Goal: Task Accomplishment & Management: Complete application form

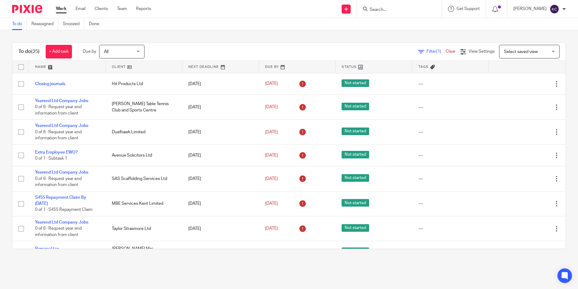
click at [420, 8] on input "Search" at bounding box center [396, 9] width 54 height 5
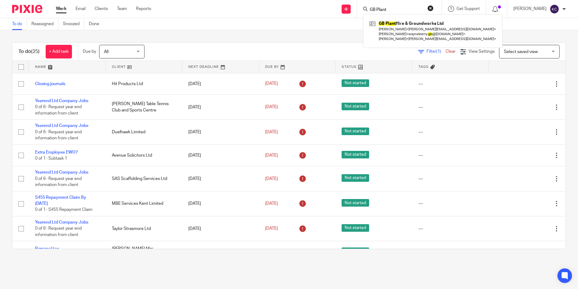
type input "GB Plant"
click button "submit" at bounding box center [0, 0] width 0 height 0
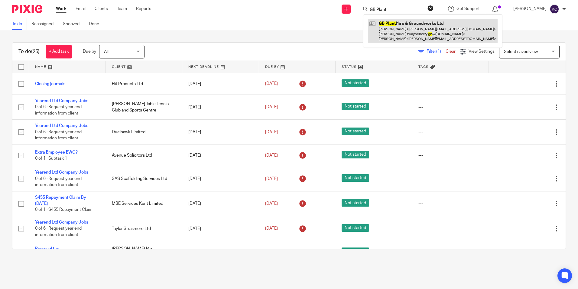
click at [395, 26] on link at bounding box center [433, 31] width 130 height 24
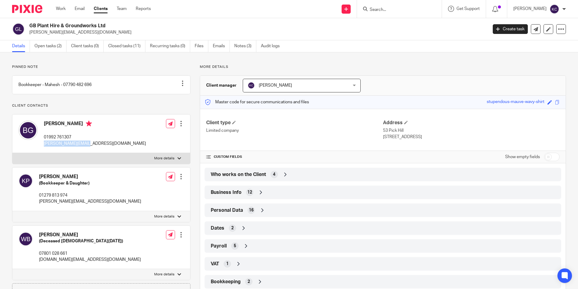
drag, startPoint x: 81, startPoint y: 150, endPoint x: 42, endPoint y: 150, distance: 39.0
click at [42, 150] on div "Brian Grant 01992 761307 brian@gbphagw.co.uk Edit contact Create client from co…" at bounding box center [101, 133] width 178 height 38
drag, startPoint x: 42, startPoint y: 150, endPoint x: 68, endPoint y: 148, distance: 25.5
copy p "[PERSON_NAME][EMAIL_ADDRESS][DOMAIN_NAME]"
drag, startPoint x: 71, startPoint y: 143, endPoint x: 41, endPoint y: 146, distance: 30.4
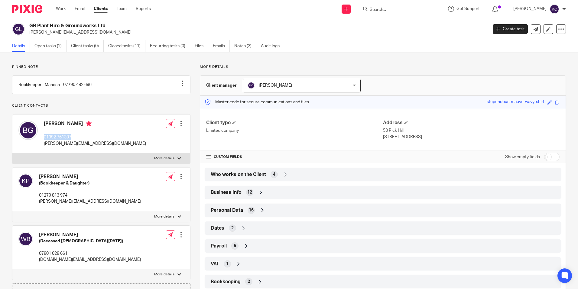
click at [41, 146] on div "Brian Grant 01992 761307 brian@gbphagw.co.uk" at bounding box center [82, 133] width 128 height 32
drag, startPoint x: 41, startPoint y: 146, endPoint x: 65, endPoint y: 143, distance: 24.5
copy p "01992 761307"
click at [59, 8] on link "Work" at bounding box center [61, 9] width 10 height 6
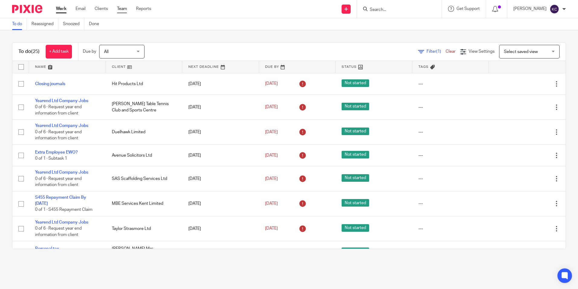
click at [126, 9] on link "Team" at bounding box center [122, 9] width 10 height 6
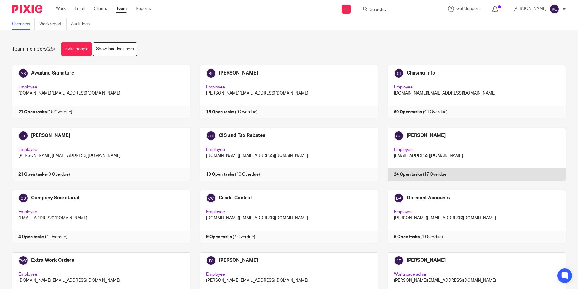
click at [413, 146] on link at bounding box center [472, 153] width 188 height 53
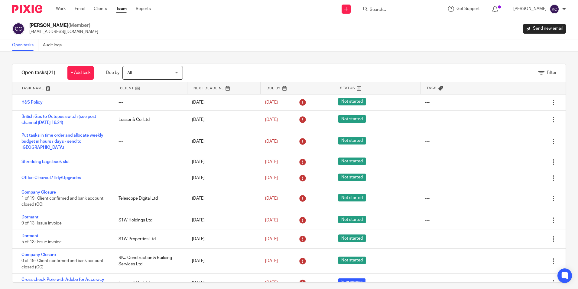
click at [376, 10] on input "Search" at bounding box center [396, 9] width 54 height 5
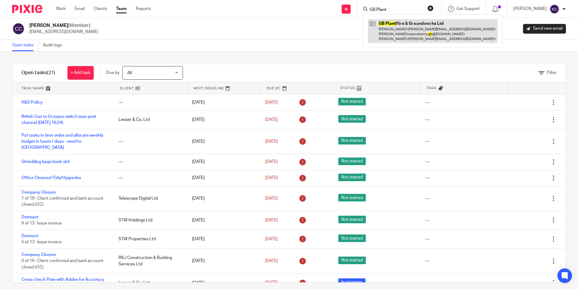
type input "GB Plant"
click at [417, 36] on link at bounding box center [433, 31] width 130 height 24
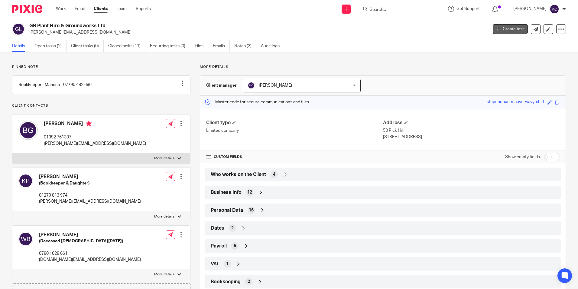
click at [505, 31] on link "Create task" at bounding box center [510, 29] width 35 height 10
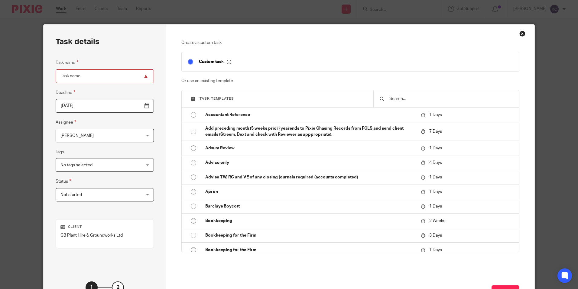
click at [133, 136] on div "[PERSON_NAME] [PERSON_NAME]" at bounding box center [105, 136] width 98 height 14
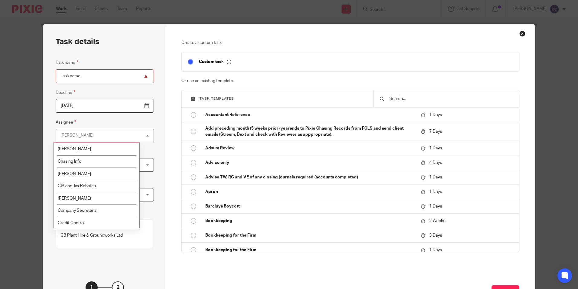
scroll to position [25, 0]
click at [99, 196] on li "[PERSON_NAME]" at bounding box center [97, 197] width 86 height 12
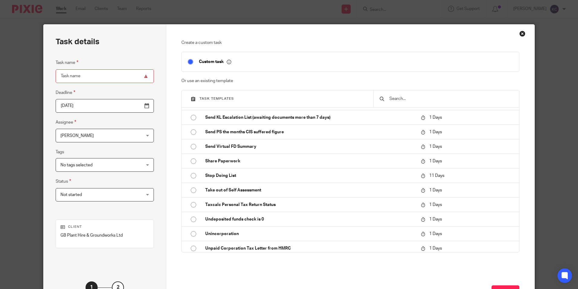
scroll to position [1302, 0]
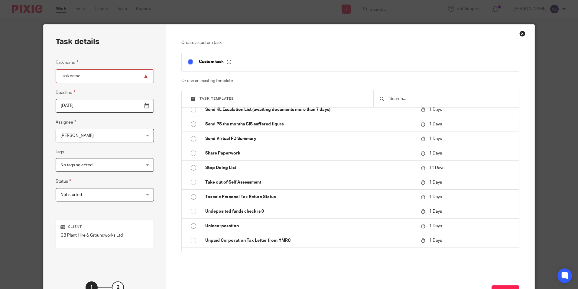
click at [110, 78] on input "Task name" at bounding box center [105, 76] width 98 height 14
type input "Tax Investigation Fee - [DATE] to be done"
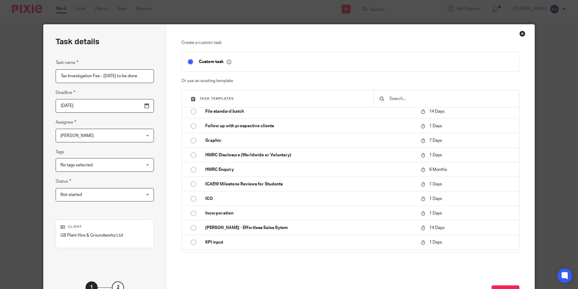
scroll to position [483, 0]
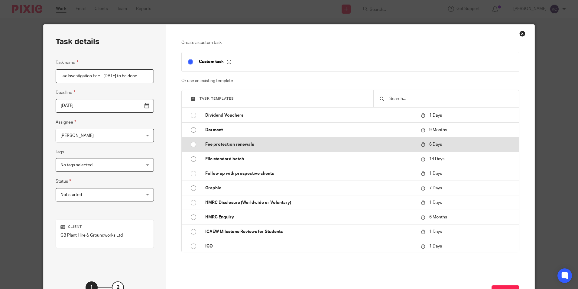
click at [193, 145] on input "radio" at bounding box center [193, 144] width 11 height 11
type input "[DATE]"
checkbox input "false"
radio input "false"
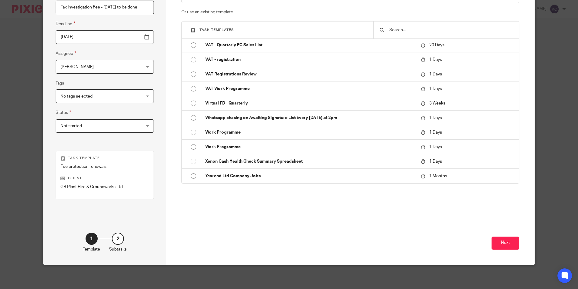
scroll to position [69, 0]
click at [505, 245] on button "Next" at bounding box center [506, 242] width 28 height 13
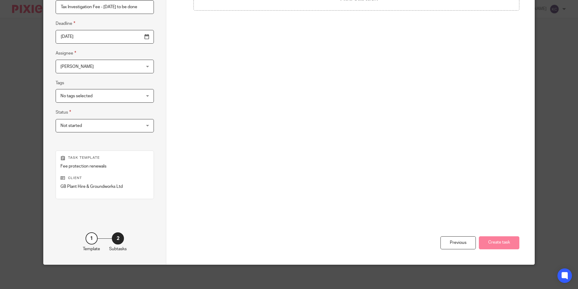
click at [569, 135] on div "Task details Task name Tax Investigation Fee - [DATE] to be done Deadline [DATE…" at bounding box center [289, 144] width 578 height 289
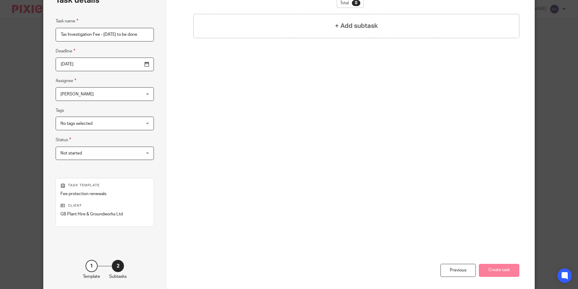
scroll to position [0, 0]
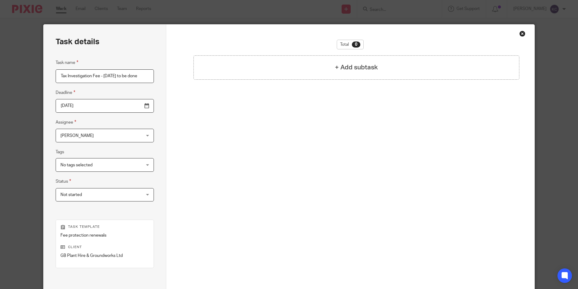
click at [330, 86] on div "Total 0 + Add subtask" at bounding box center [350, 120] width 338 height 160
click at [339, 72] on div "+ Add subtask" at bounding box center [357, 67] width 326 height 24
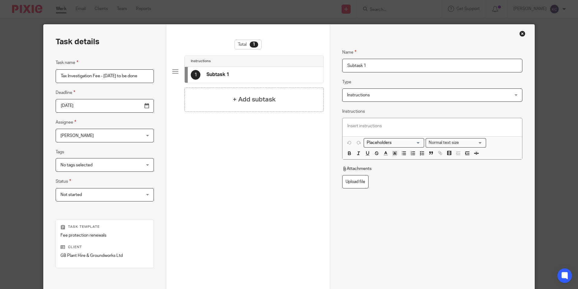
click at [368, 64] on input "Subtask 1" at bounding box center [432, 66] width 180 height 14
drag, startPoint x: 368, startPoint y: 64, endPoint x: 337, endPoint y: 63, distance: 30.9
click at [337, 63] on div "Name Subtask 1 Type Instructions Instructions Instructions Send automated email…" at bounding box center [432, 179] width 204 height 309
type input "Fee Protection"
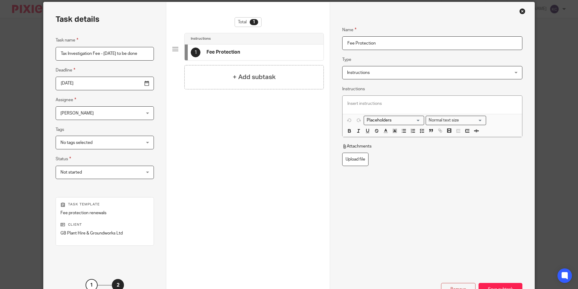
scroll to position [69, 0]
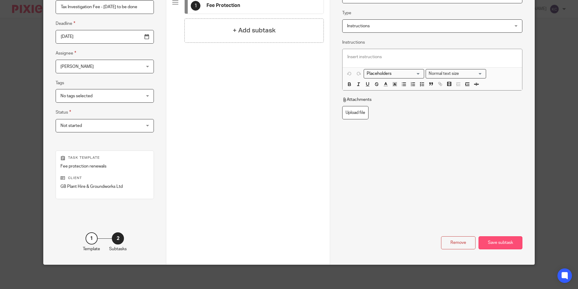
click at [492, 244] on div "Save subtask" at bounding box center [501, 242] width 44 height 13
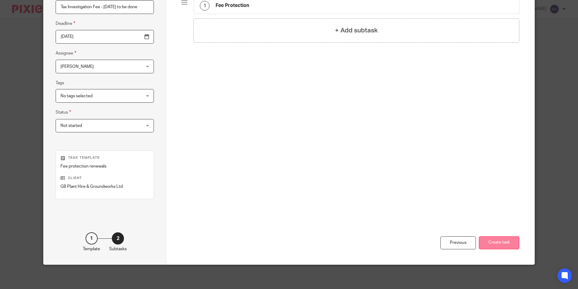
click at [498, 237] on button "Create task" at bounding box center [499, 242] width 41 height 13
